Goal: Task Accomplishment & Management: Manage account settings

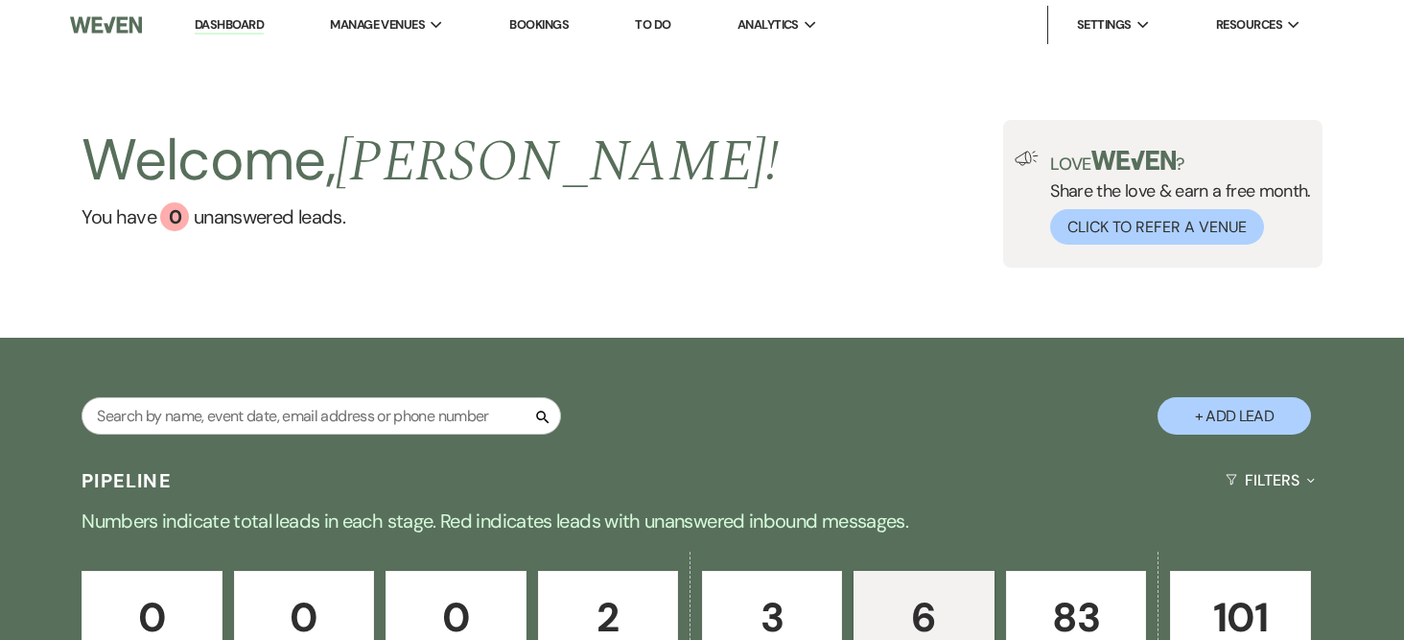
select select "6"
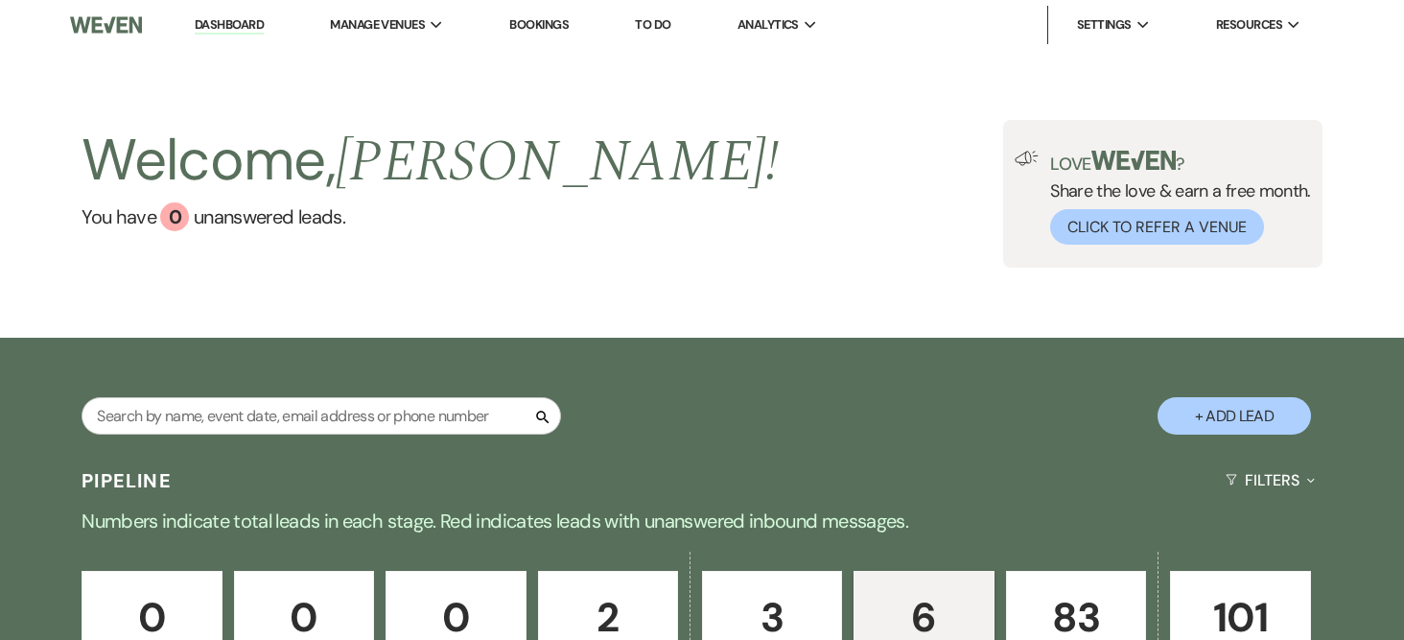
select select "6"
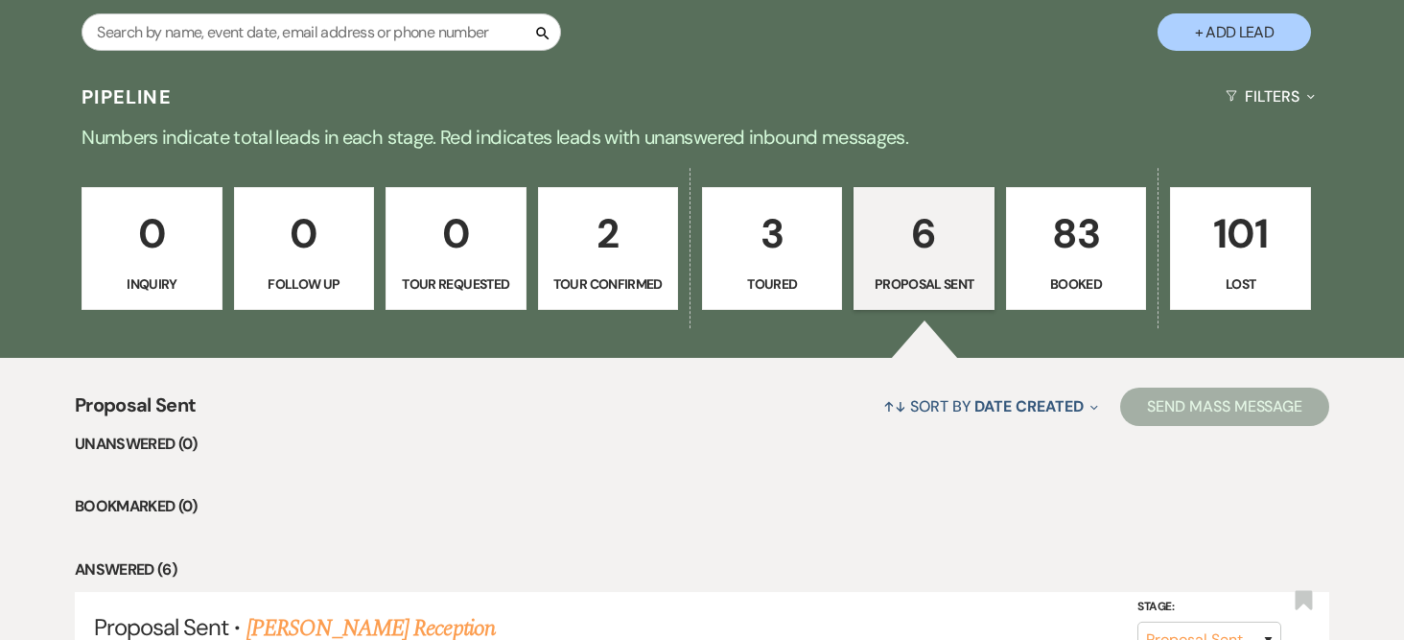
click at [942, 253] on p "6" at bounding box center [923, 233] width 115 height 64
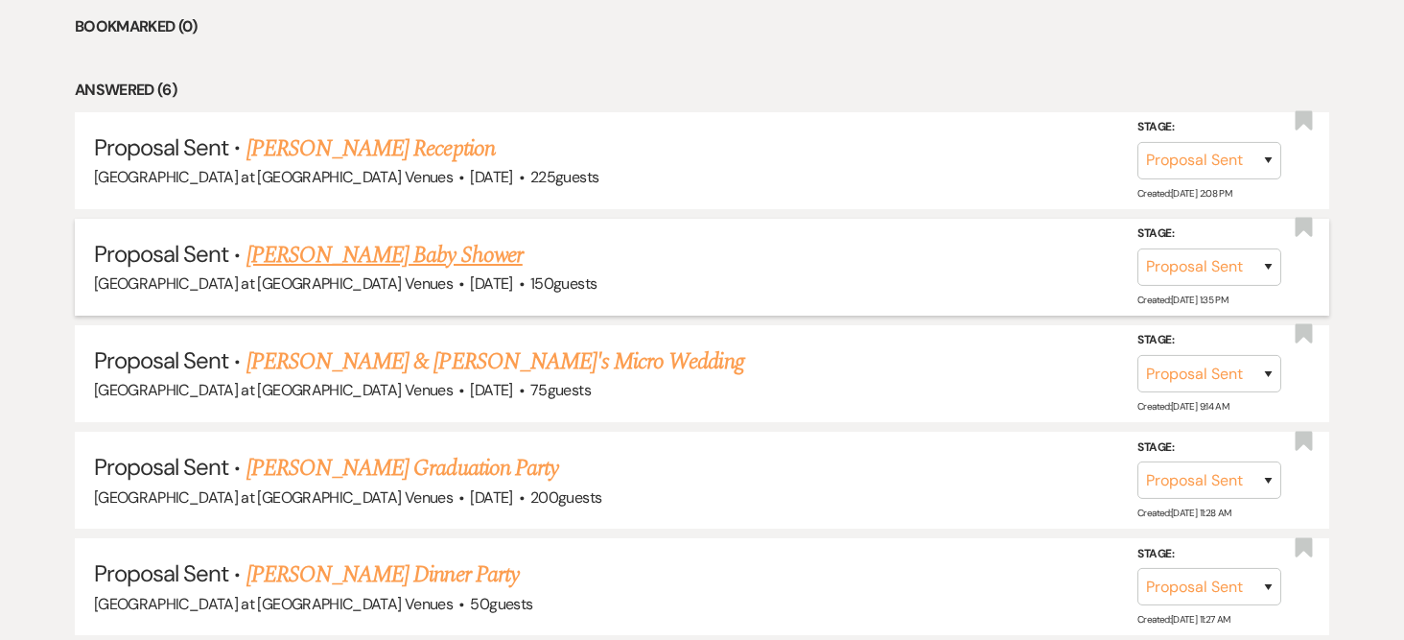
click at [362, 256] on link "[PERSON_NAME] Baby Shower" at bounding box center [385, 255] width 276 height 35
select select "6"
select select "12"
select select "3"
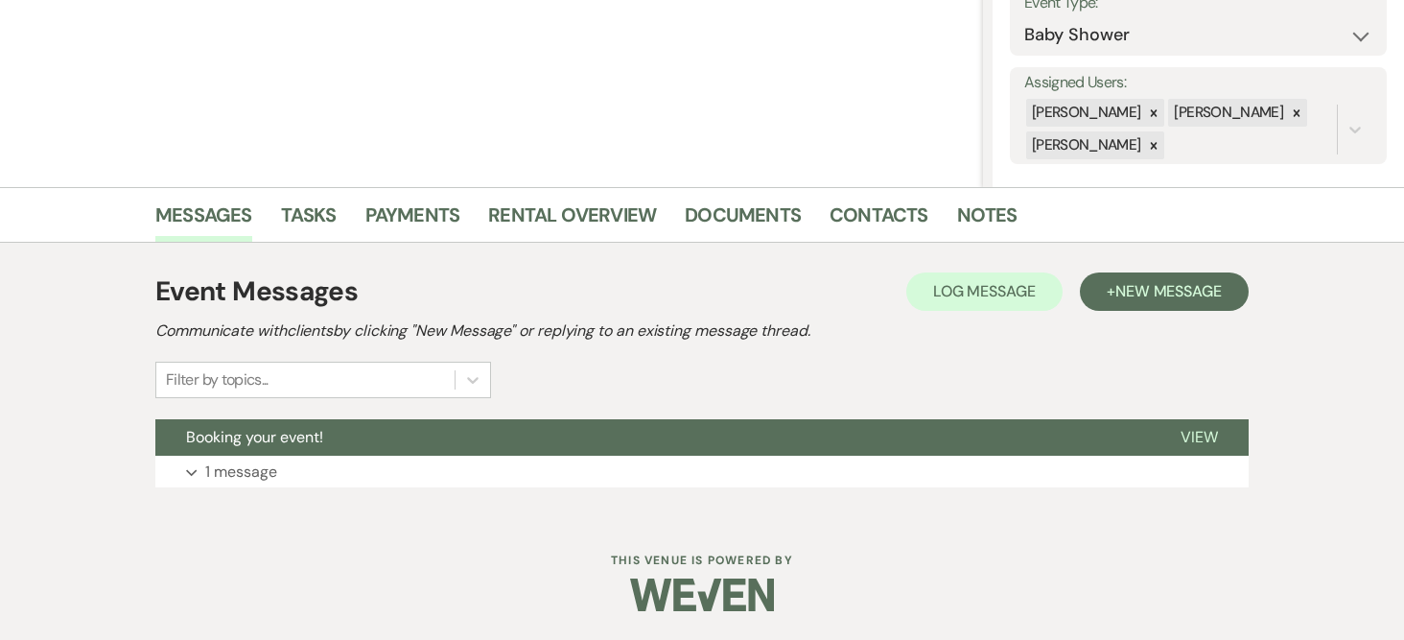
scroll to position [295, 0]
click at [218, 470] on p "1 message" at bounding box center [241, 472] width 72 height 25
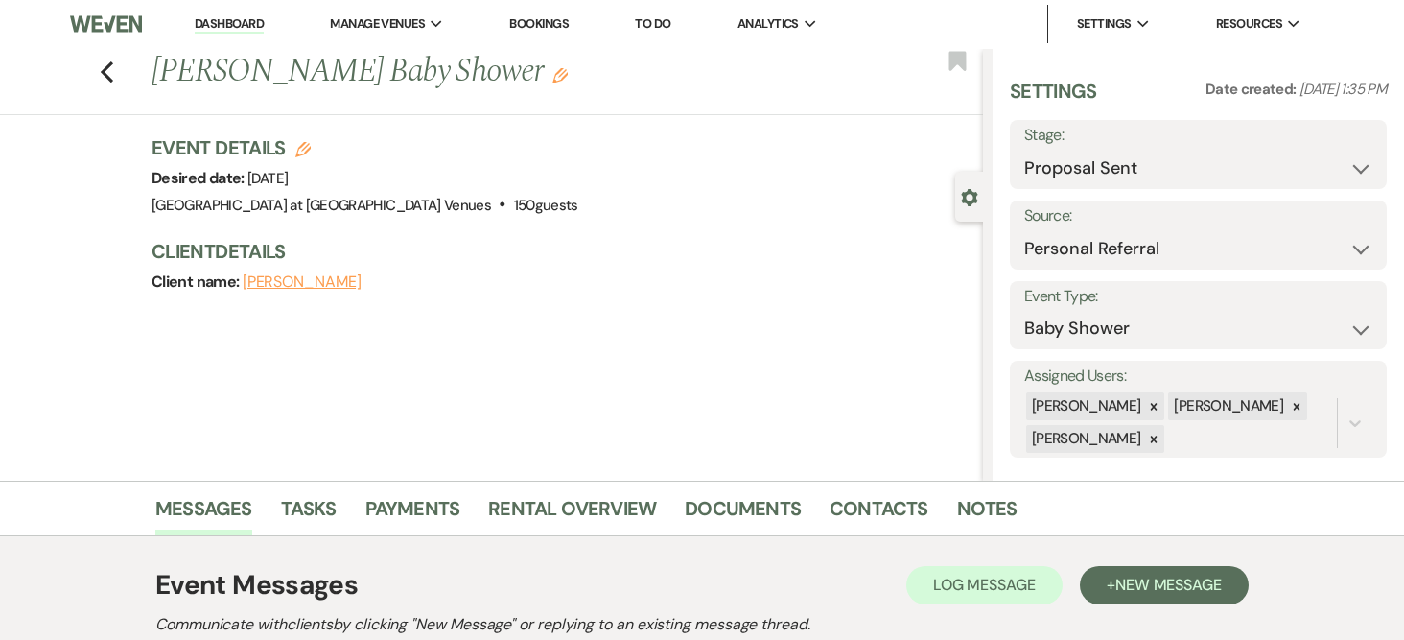
scroll to position [0, 0]
click at [243, 24] on link "Dashboard" at bounding box center [229, 25] width 69 height 18
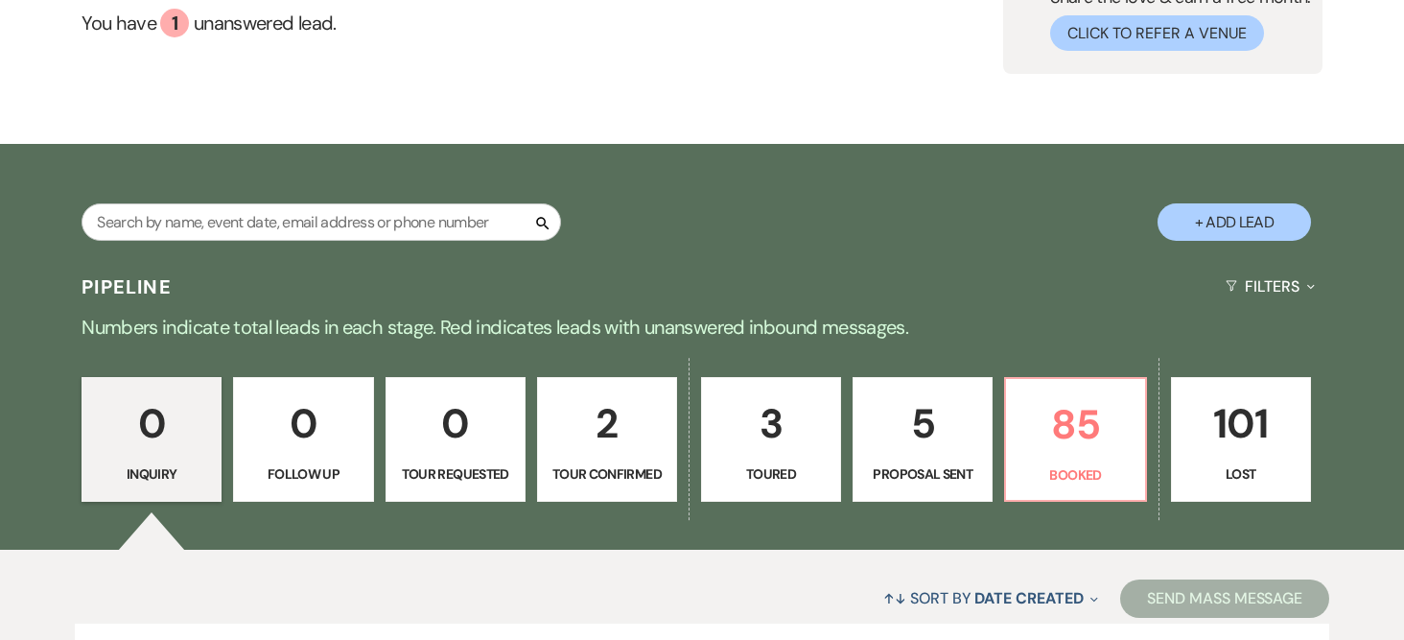
scroll to position [384, 0]
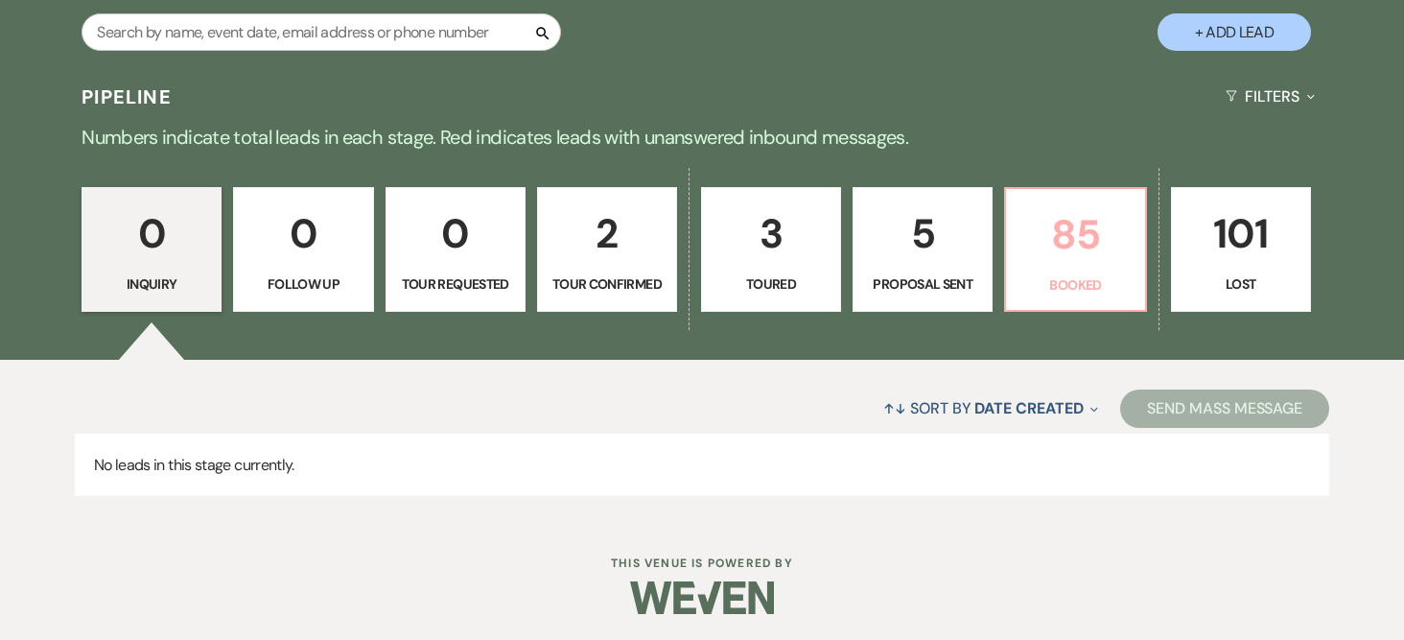
click at [1050, 217] on p "85" at bounding box center [1075, 234] width 115 height 64
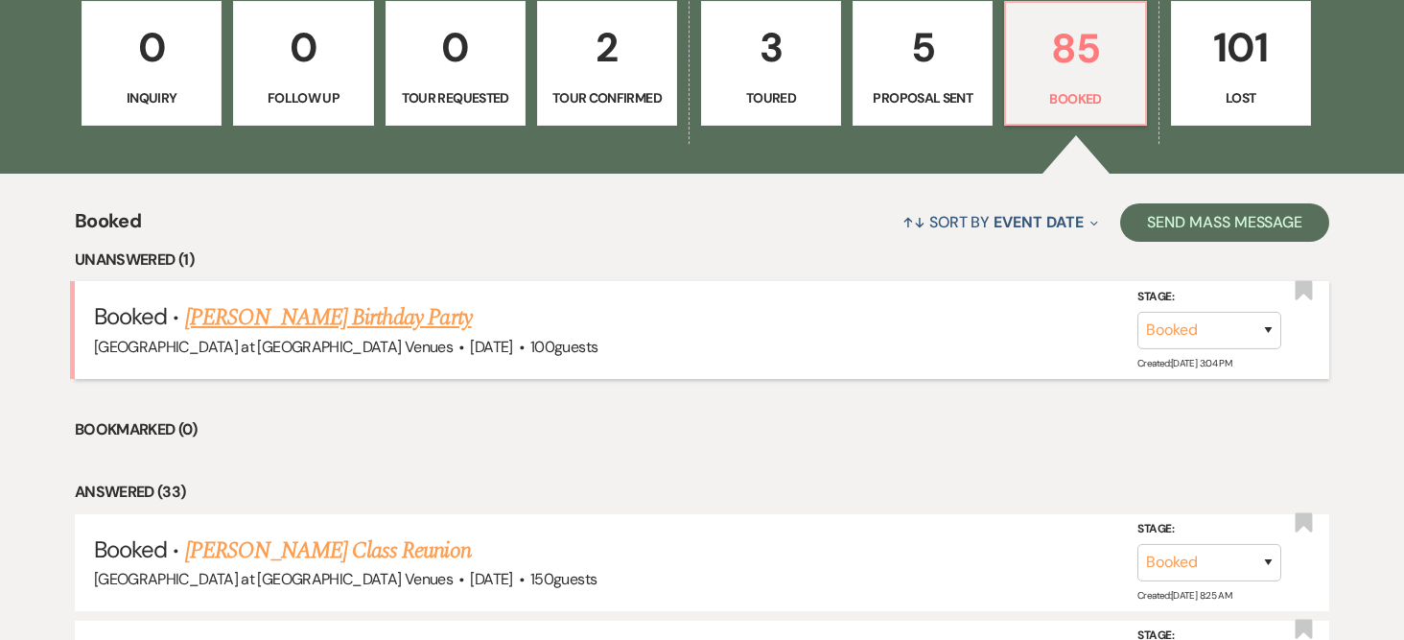
scroll to position [576, 0]
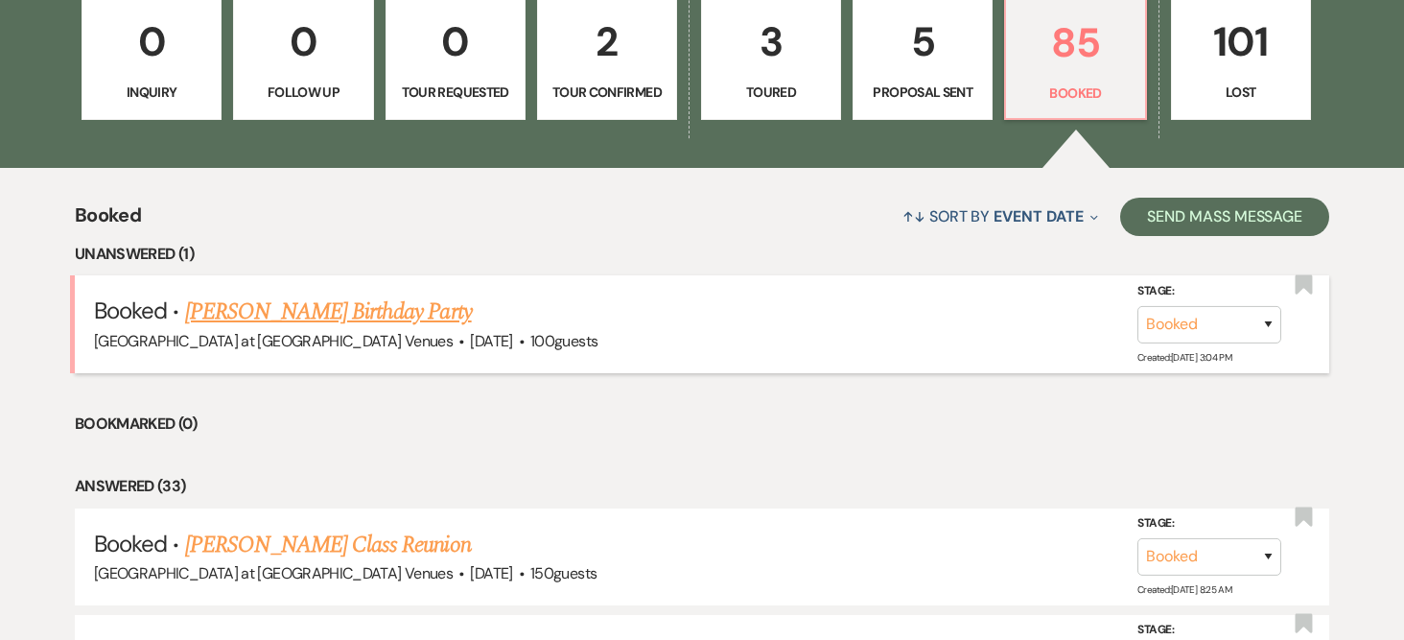
click at [275, 312] on link "[PERSON_NAME] Birthday Party" at bounding box center [328, 312] width 287 height 35
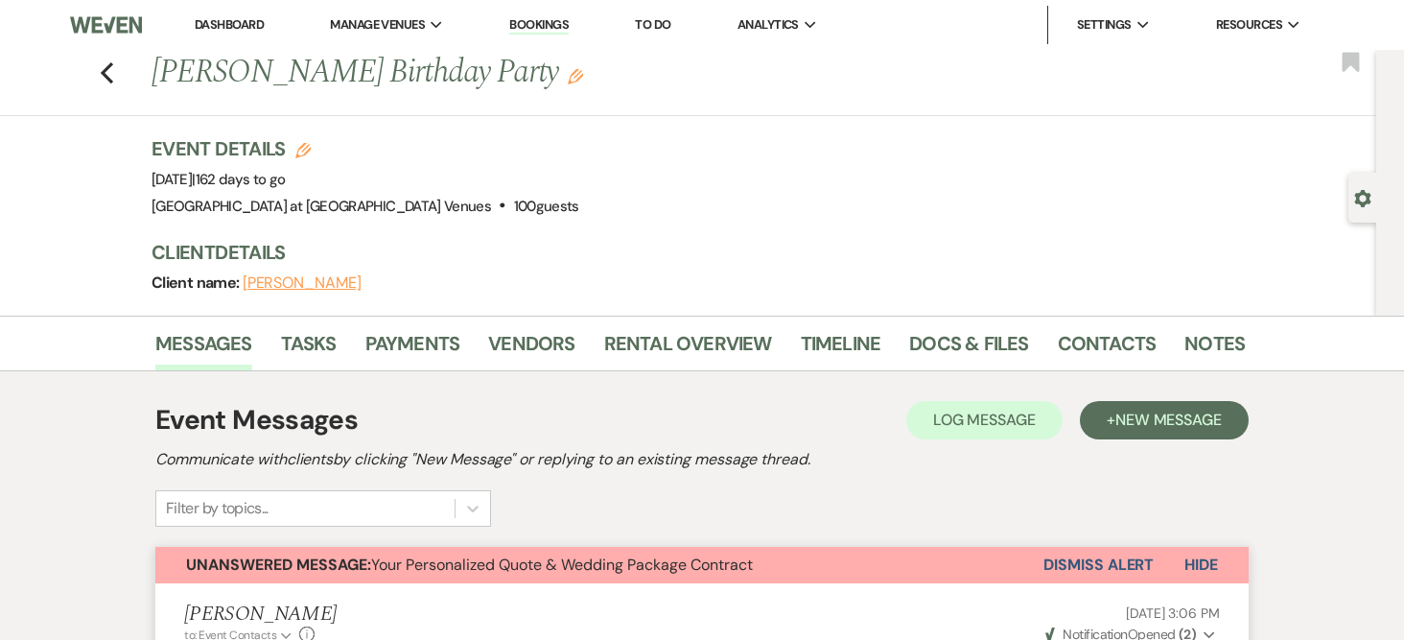
click at [221, 32] on link "Dashboard" at bounding box center [229, 24] width 69 height 16
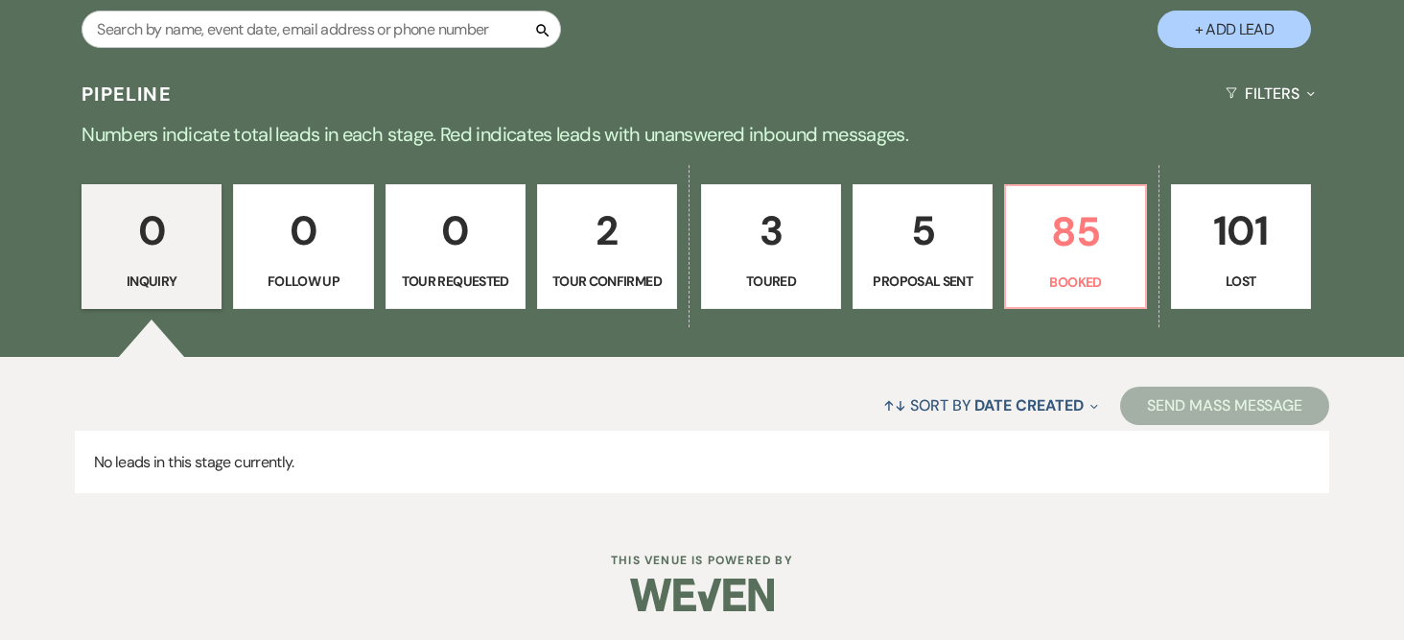
click at [771, 244] on p "3" at bounding box center [771, 231] width 115 height 64
select select "5"
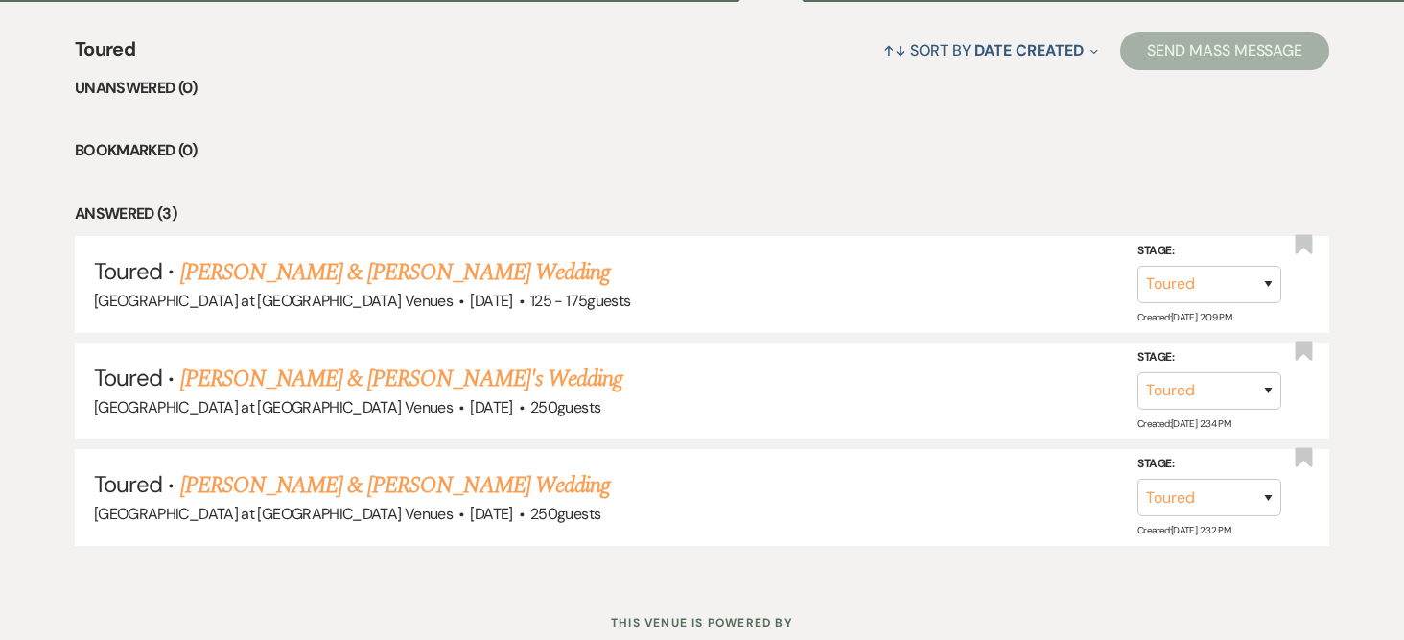
scroll to position [708, 0]
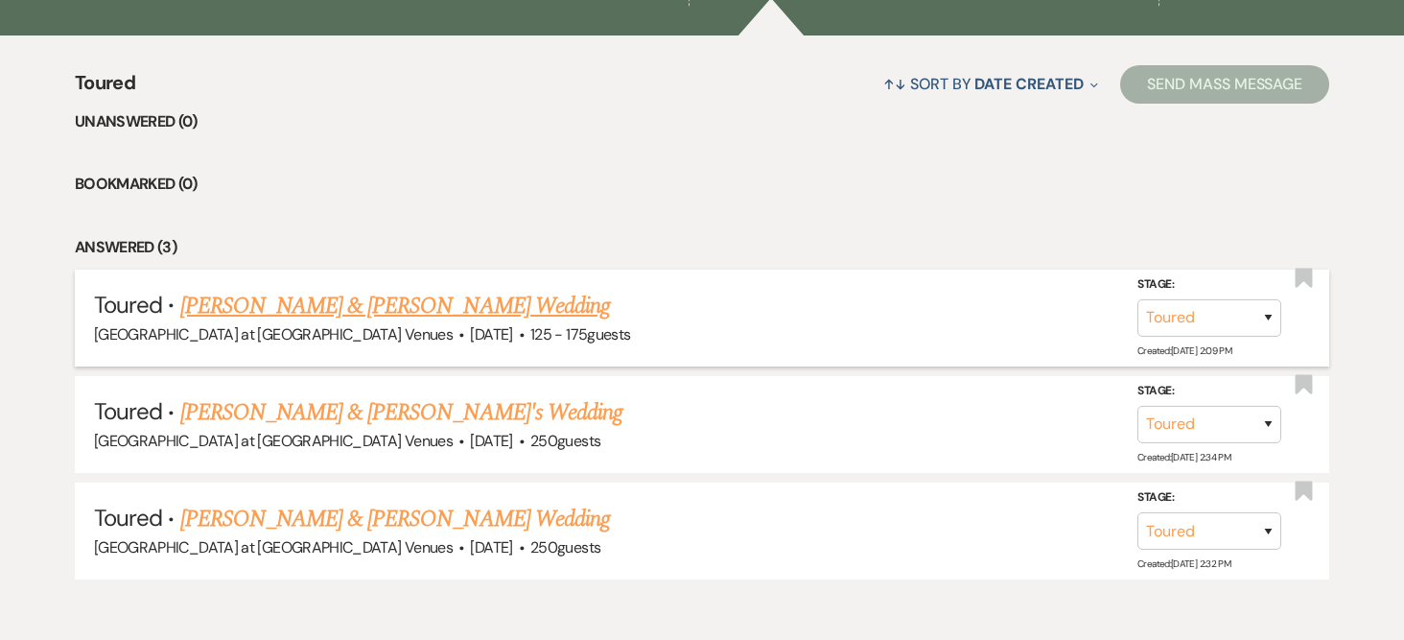
click at [218, 297] on link "[PERSON_NAME] & [PERSON_NAME] Wedding" at bounding box center [395, 306] width 430 height 35
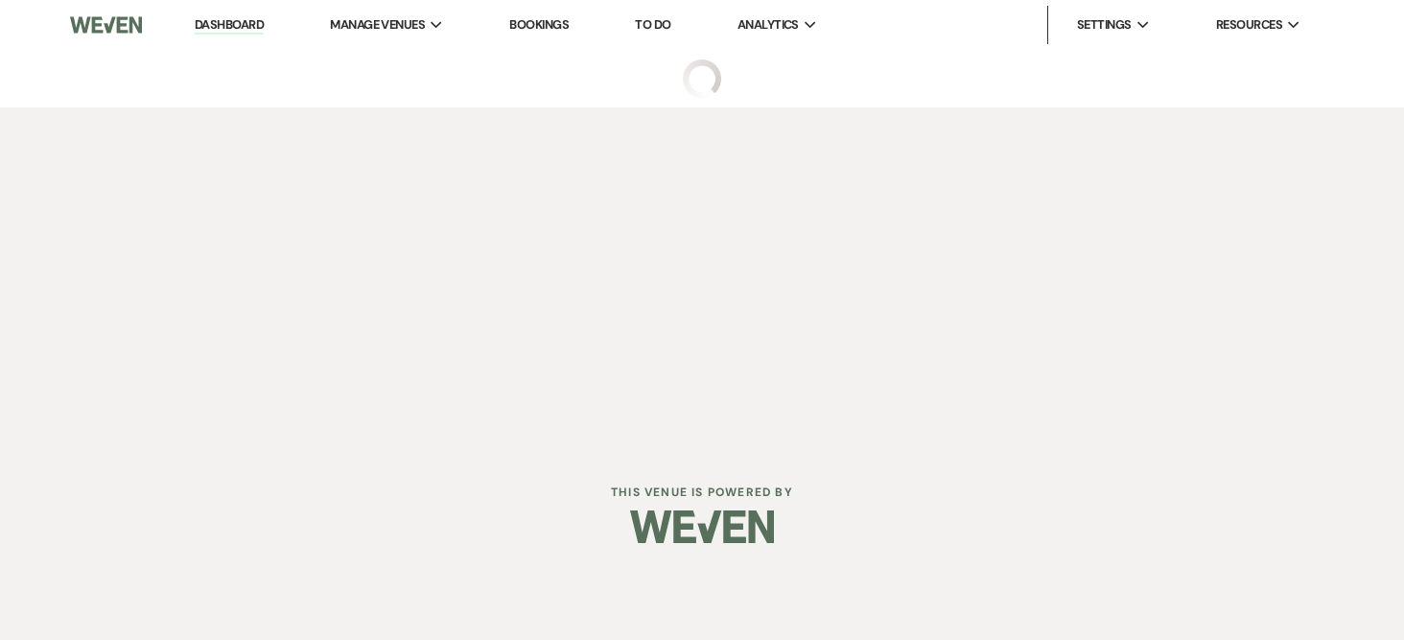
select select "5"
select select "3"
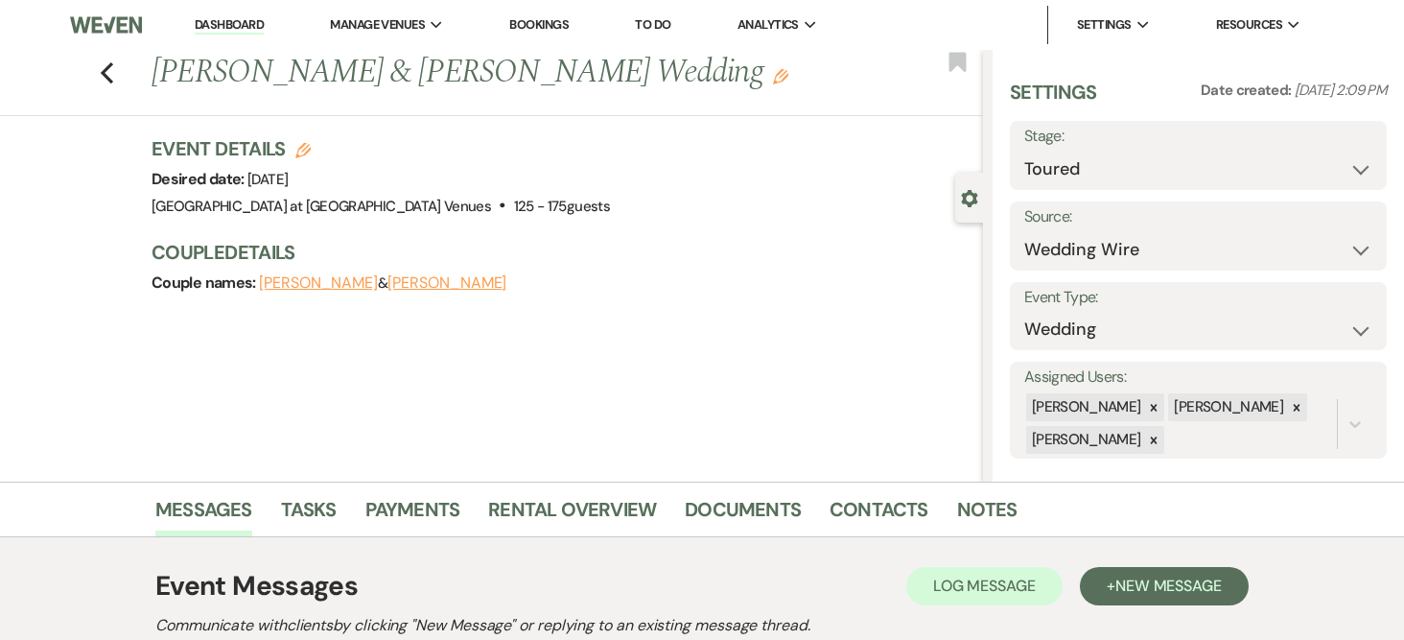
click at [230, 28] on link "Dashboard" at bounding box center [229, 25] width 69 height 18
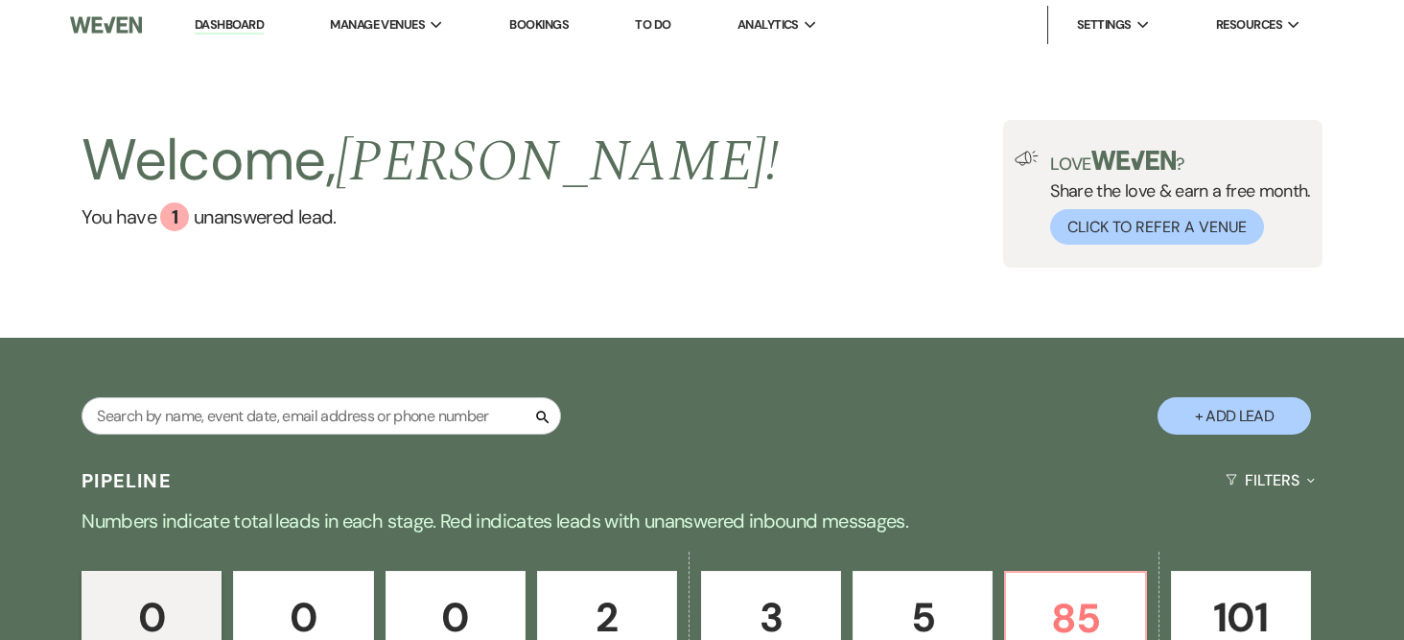
scroll to position [387, 0]
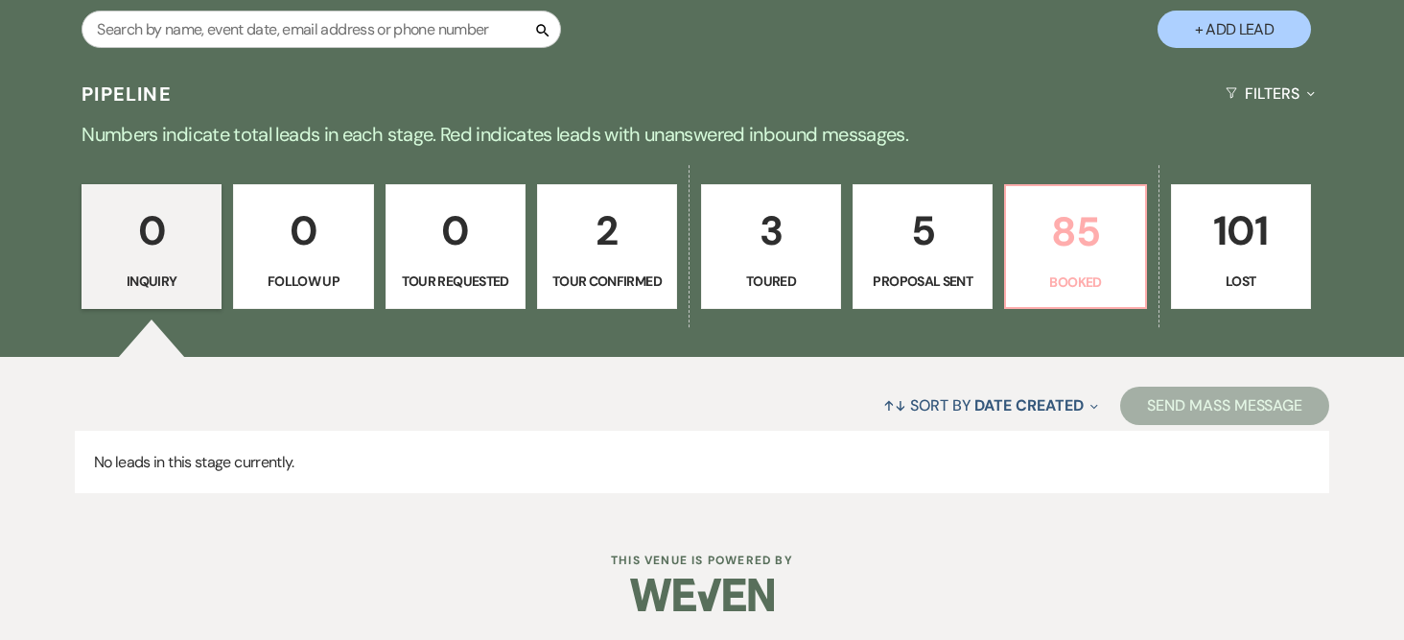
click at [1096, 239] on p "85" at bounding box center [1075, 232] width 115 height 64
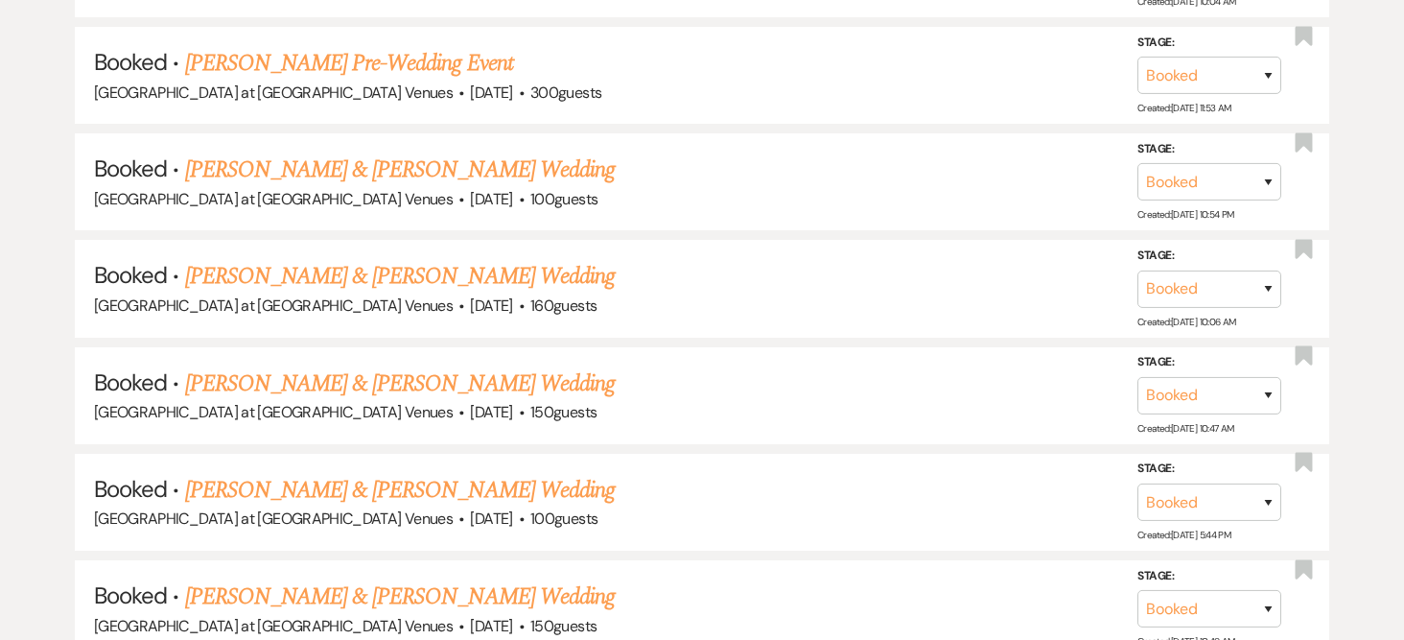
scroll to position [2881, 0]
